Goal: Task Accomplishment & Management: Manage account settings

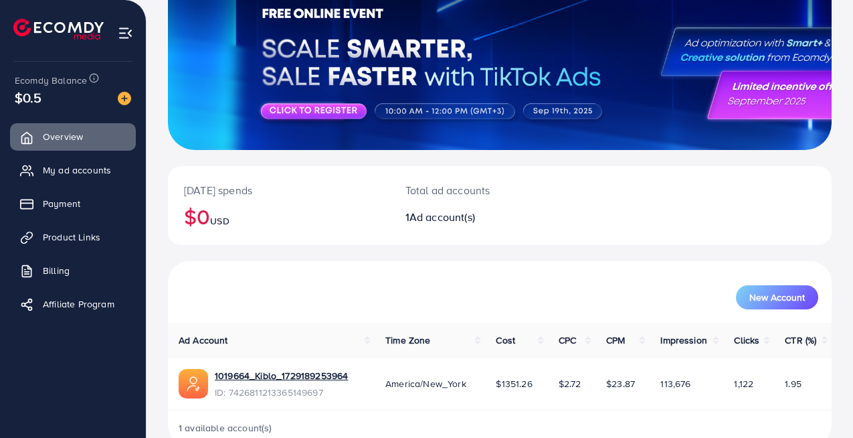
scroll to position [143, 0]
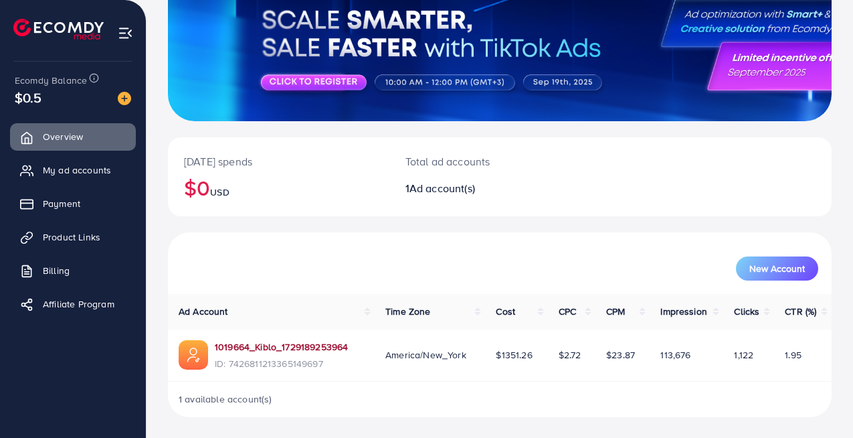
click at [294, 345] on link "1019664_Kiblo_1729189253964" at bounding box center [281, 346] width 133 height 13
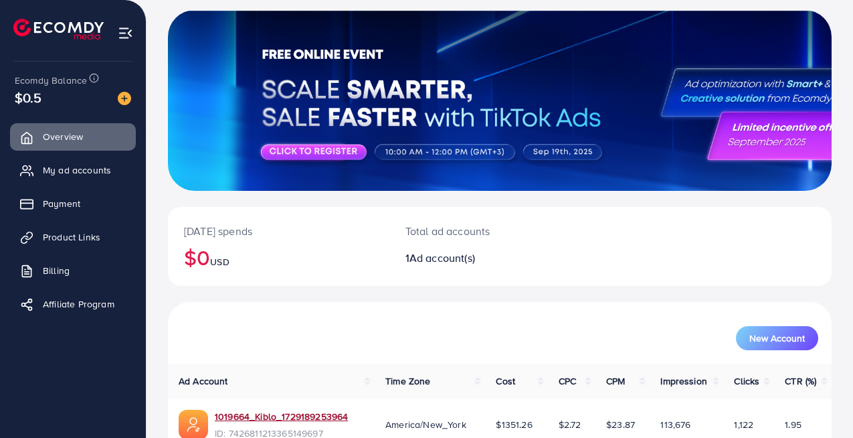
scroll to position [56, 0]
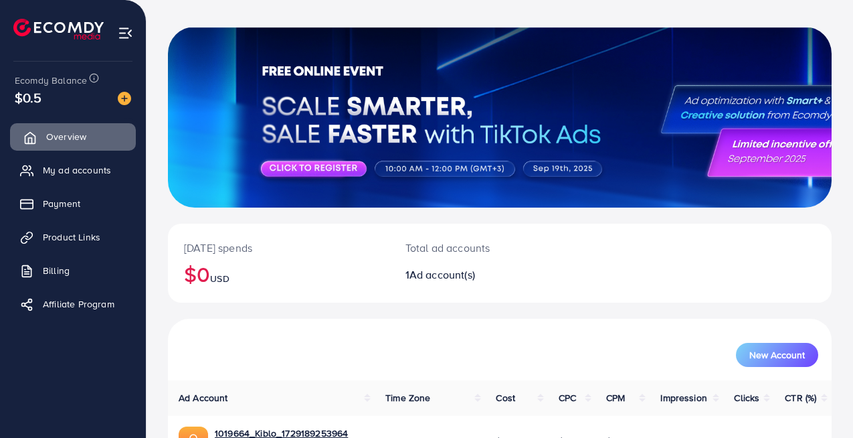
click at [75, 141] on span "Overview" at bounding box center [66, 136] width 40 height 13
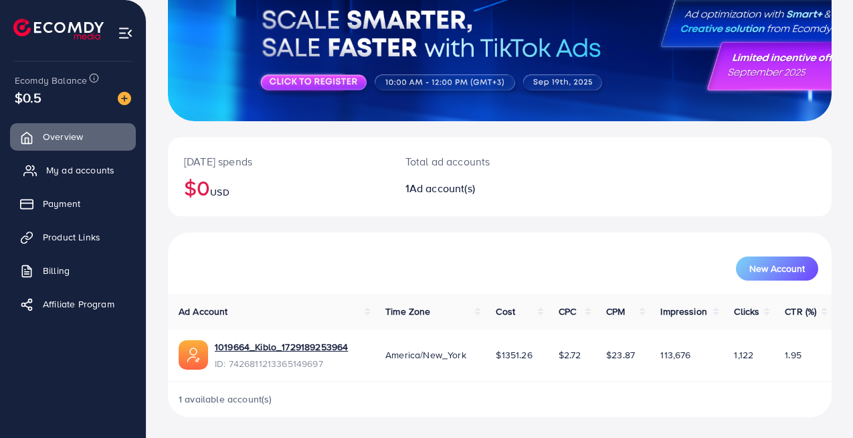
click at [91, 175] on span "My ad accounts" at bounding box center [80, 169] width 68 height 13
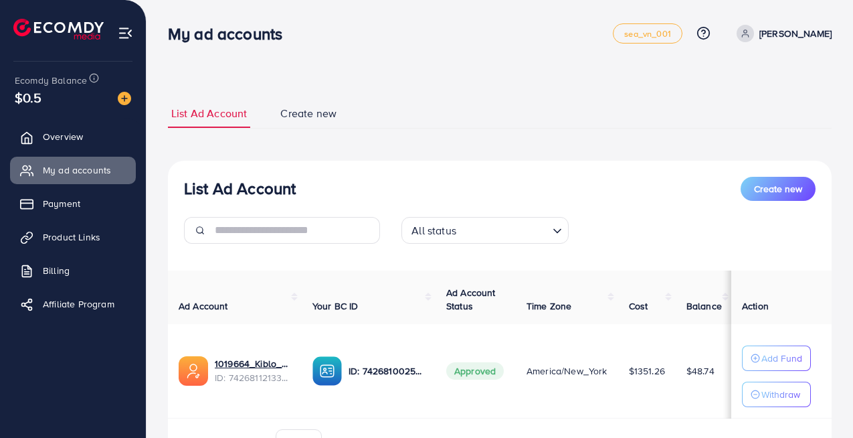
click at [659, 195] on div "List Ad Account Create new" at bounding box center [500, 189] width 632 height 24
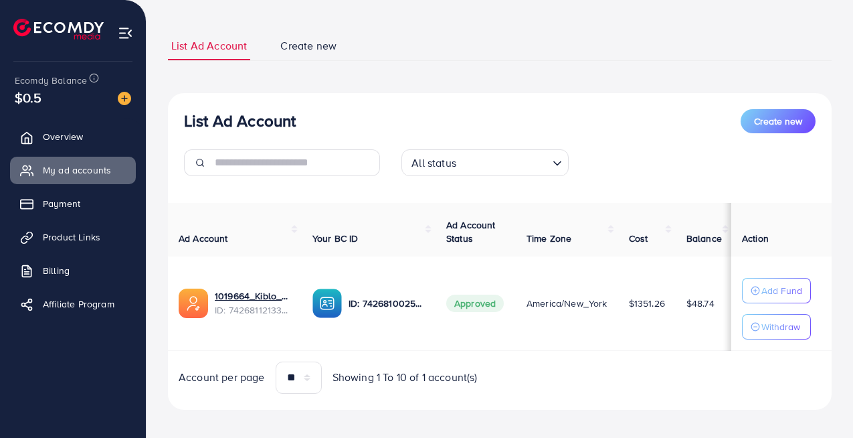
scroll to position [80, 0]
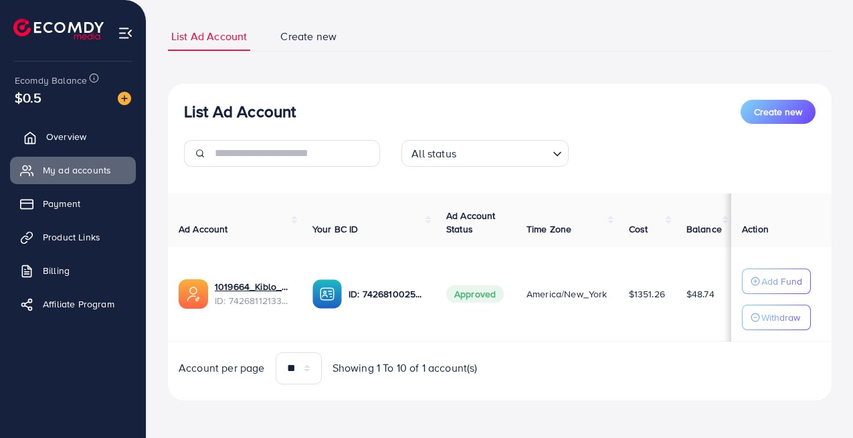
click at [60, 132] on span "Overview" at bounding box center [66, 136] width 40 height 13
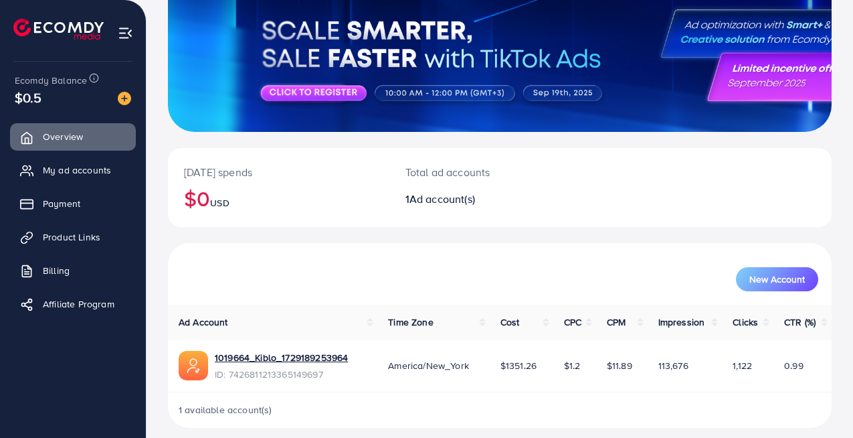
scroll to position [143, 0]
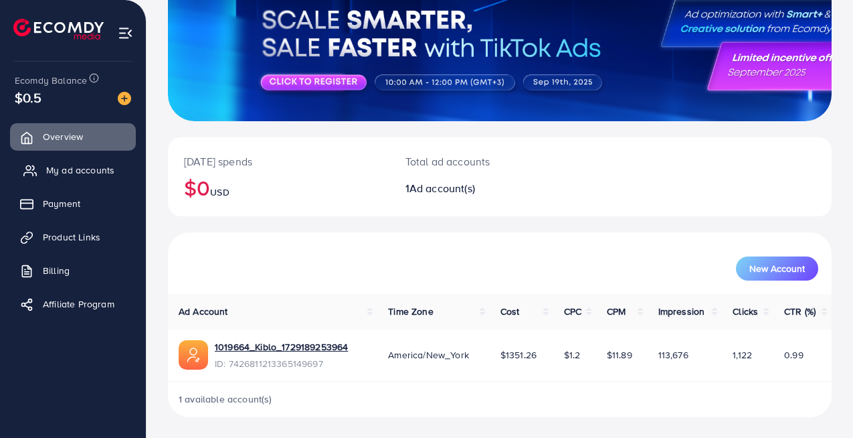
click at [66, 170] on span "My ad accounts" at bounding box center [80, 169] width 68 height 13
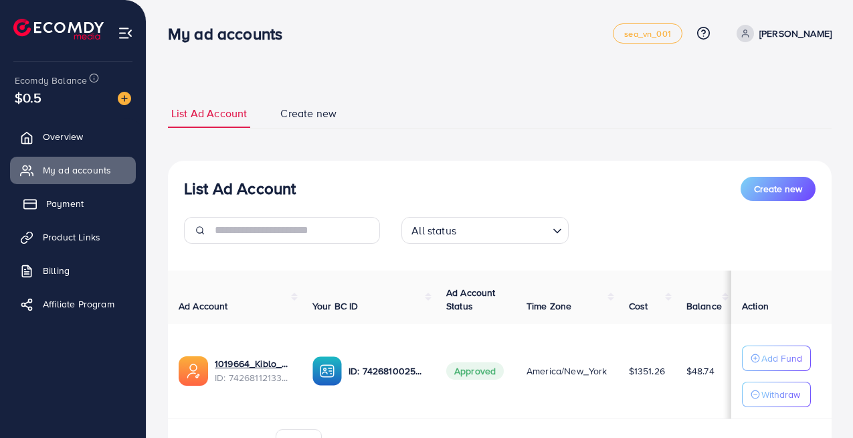
click at [63, 206] on span "Payment" at bounding box center [64, 203] width 37 height 13
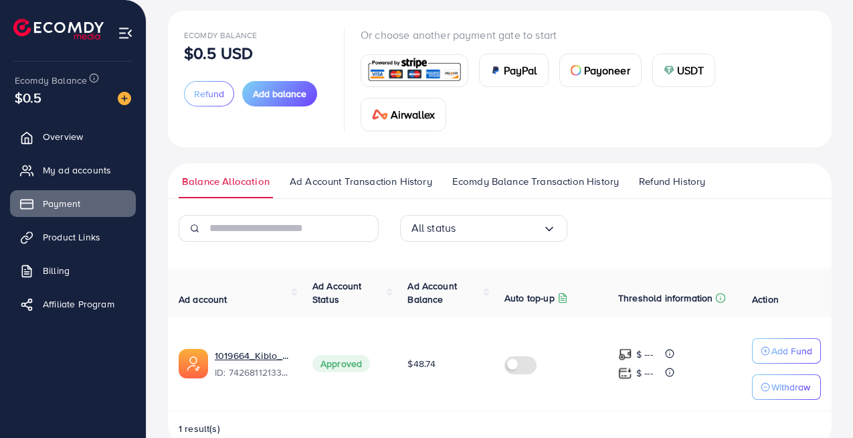
scroll to position [102, 0]
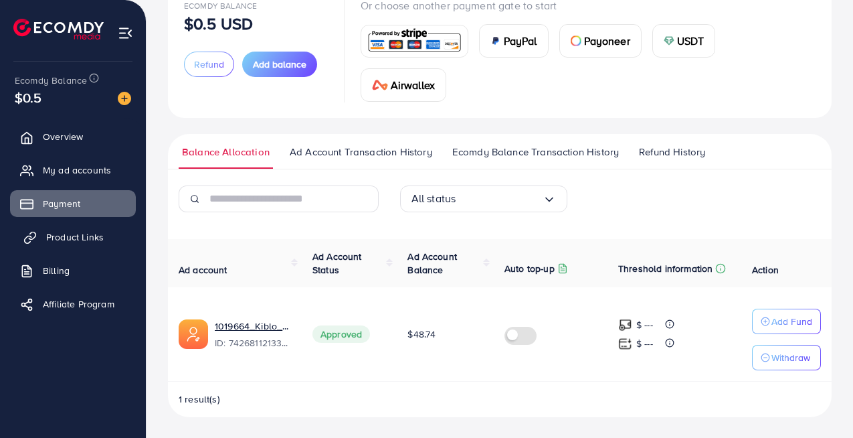
click at [80, 236] on span "Product Links" at bounding box center [75, 236] width 58 height 13
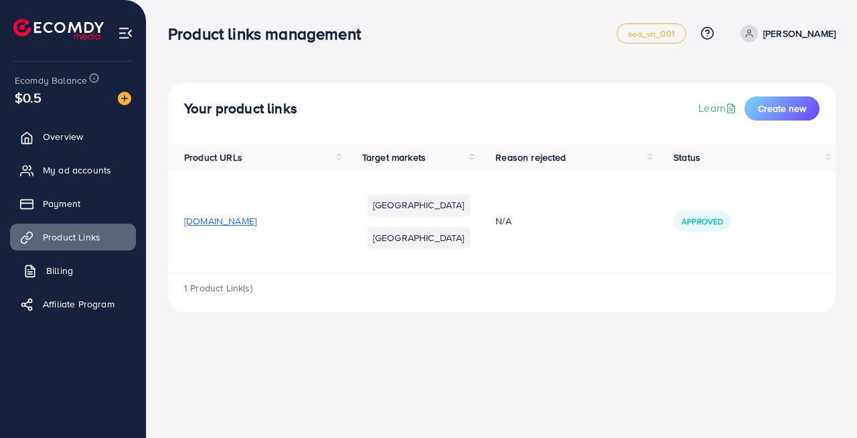
click at [55, 268] on span "Billing" at bounding box center [59, 270] width 27 height 13
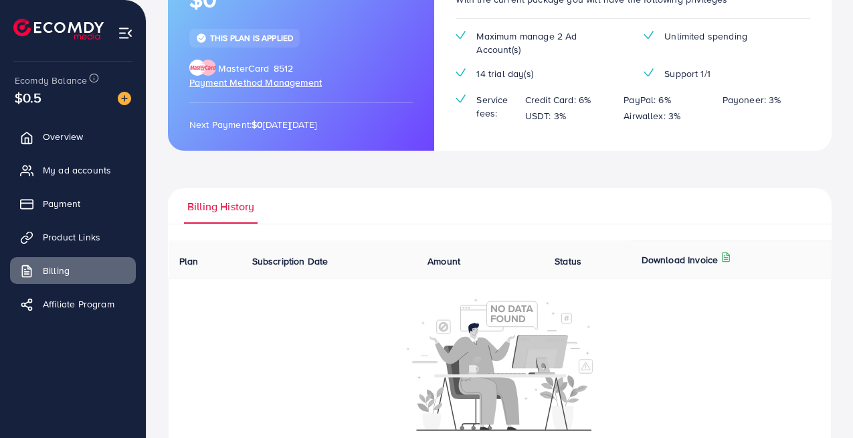
scroll to position [176, 0]
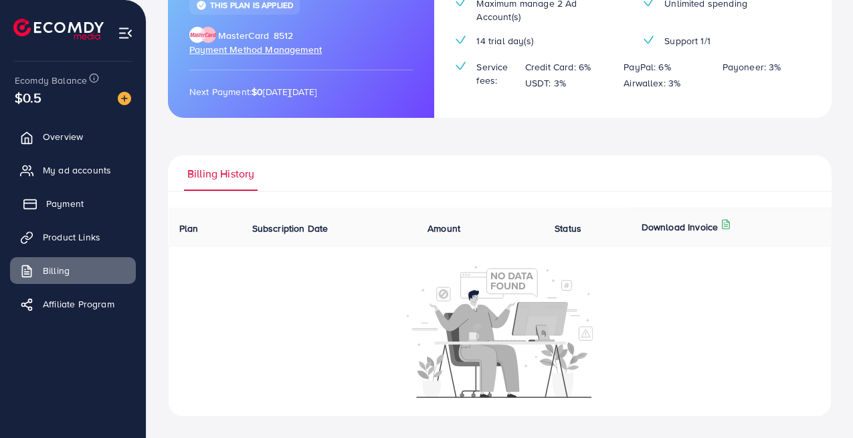
click at [61, 201] on span "Payment" at bounding box center [64, 203] width 37 height 13
